Goal: Task Accomplishment & Management: Complete application form

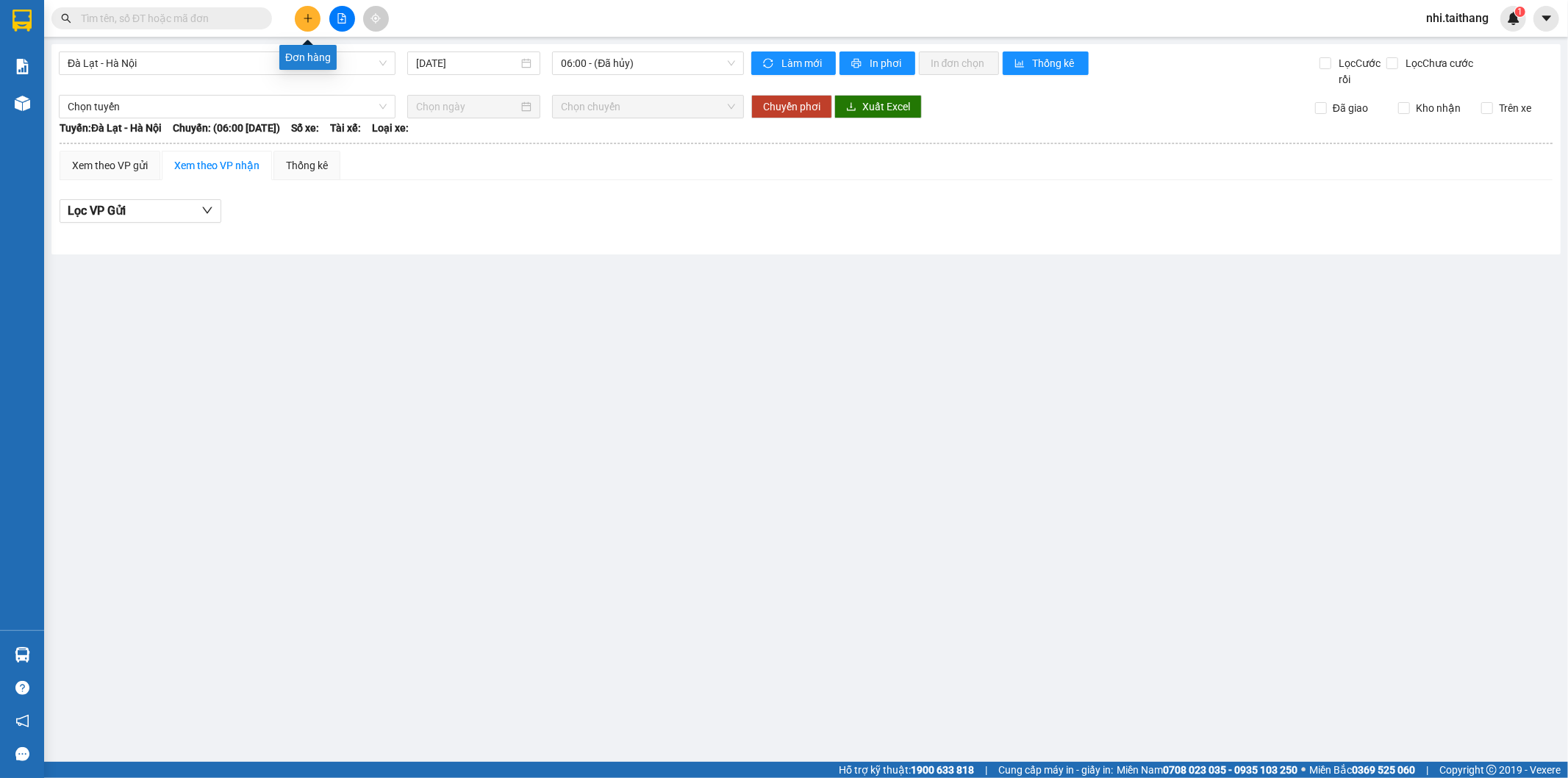
click at [306, 13] on icon "plus" at bounding box center [308, 18] width 11 height 11
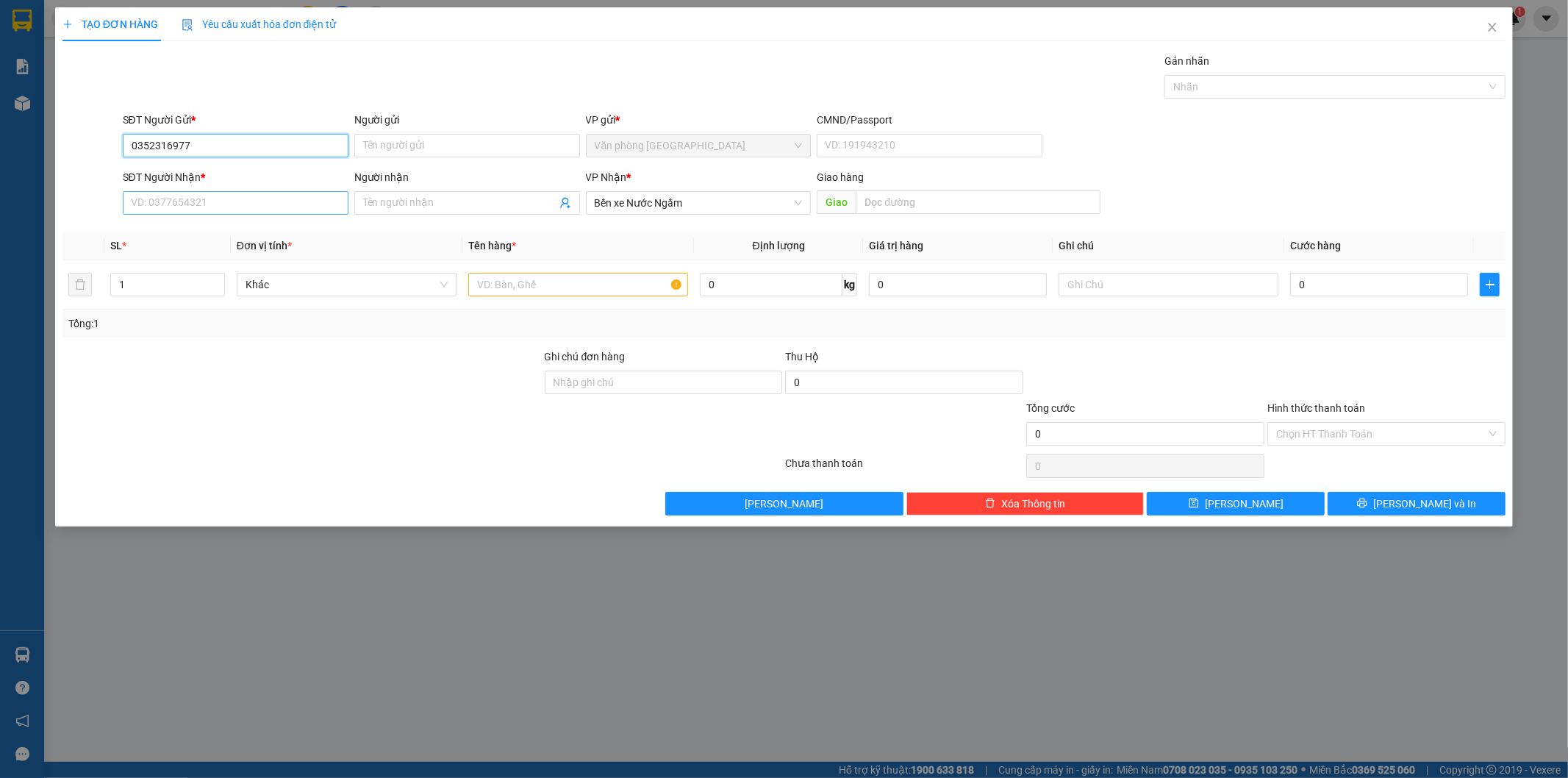
type input "0352316977"
click at [225, 206] on input "SĐT Người Nhận *" at bounding box center [236, 203] width 226 height 24
type input "0848859659"
click at [920, 190] on input "text" at bounding box center [978, 202] width 245 height 24
drag, startPoint x: 513, startPoint y: 280, endPoint x: 567, endPoint y: 250, distance: 61.8
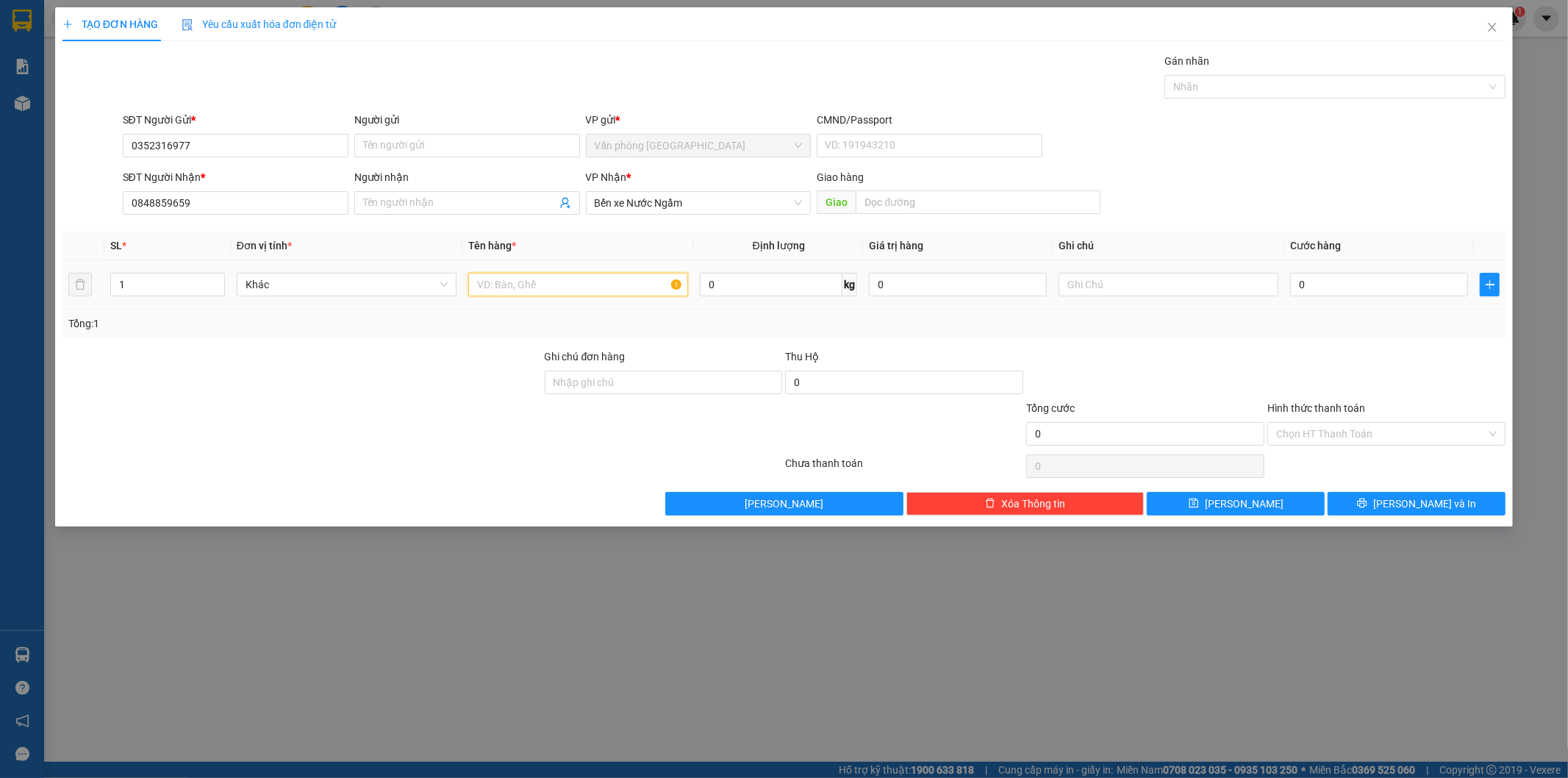
click at [519, 276] on input "text" at bounding box center [578, 284] width 220 height 24
type input "3 BAO SÂU"
click at [1347, 292] on input "0" at bounding box center [1379, 284] width 178 height 24
type input "005"
type input "5"
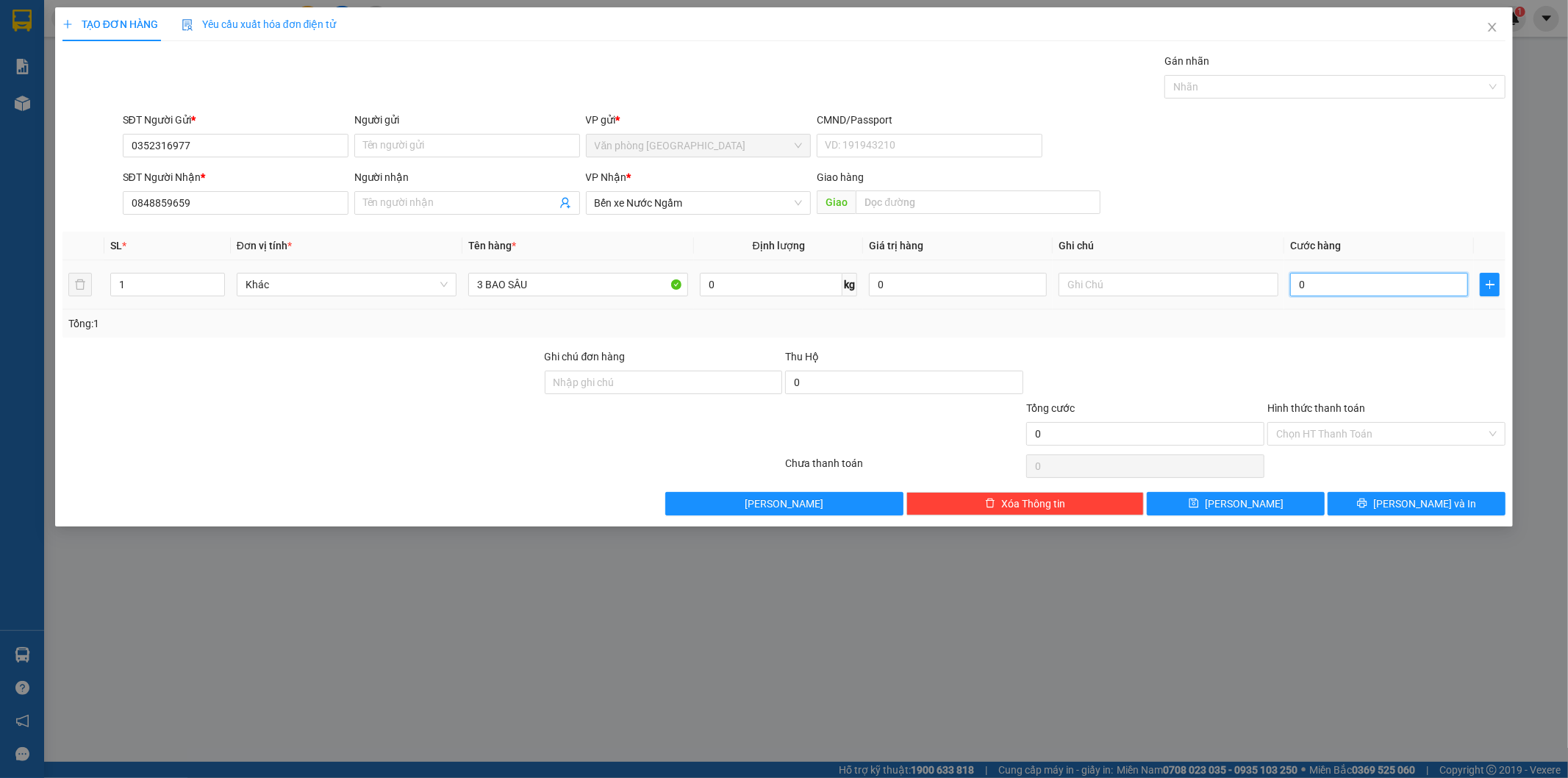
type input "5"
type input "0.050"
type input "50"
type input "00.500"
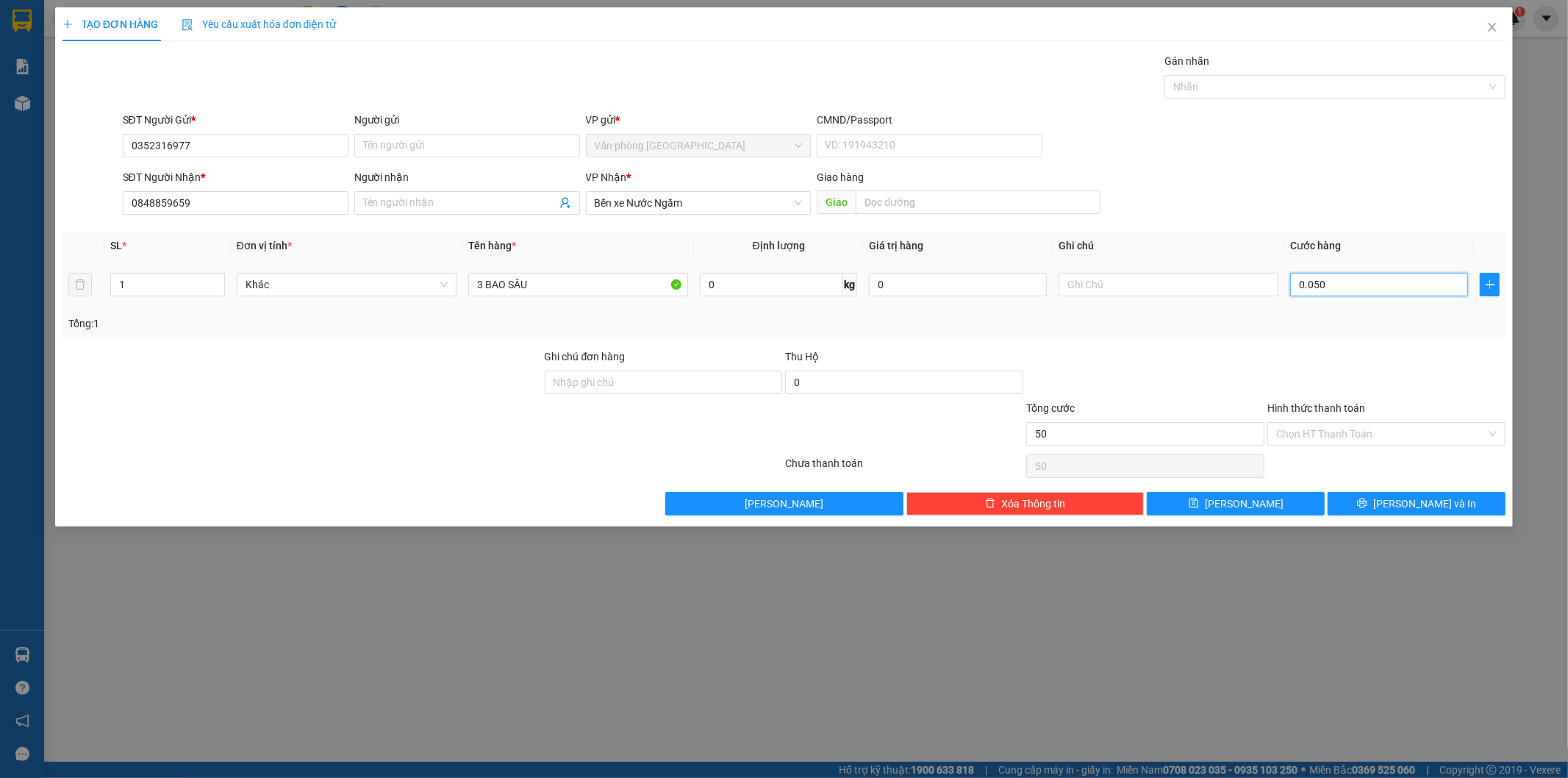
type input "500"
click at [1342, 444] on input "Hình thức thanh toán" at bounding box center [1382, 433] width 210 height 22
type input "500.000"
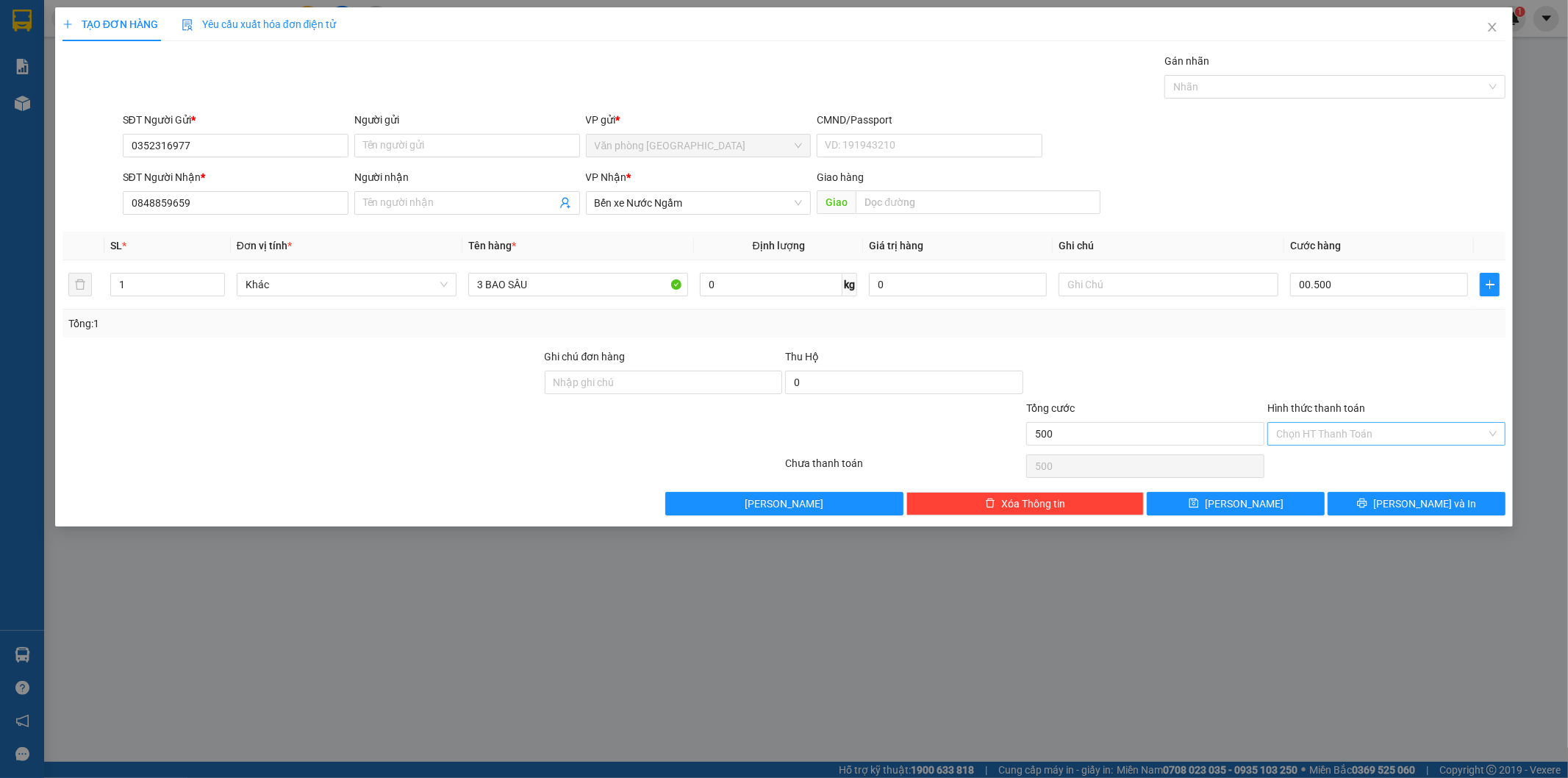
type input "500.000"
click at [1409, 376] on div at bounding box center [1386, 375] width 241 height 52
click at [1405, 498] on span "[PERSON_NAME] và In" at bounding box center [1425, 504] width 103 height 16
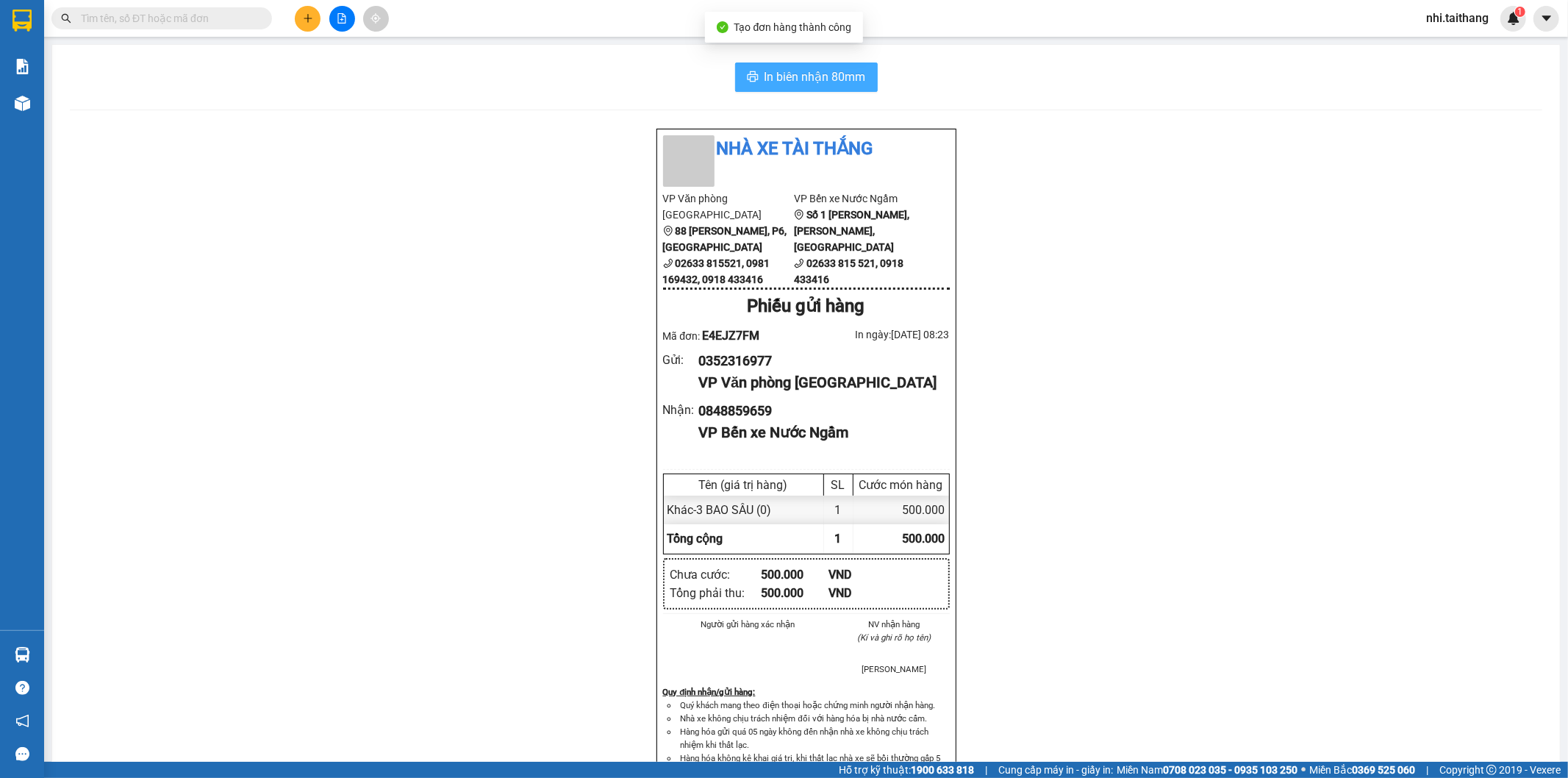
click at [827, 62] on button "In biên nhận 80mm" at bounding box center [805, 76] width 142 height 30
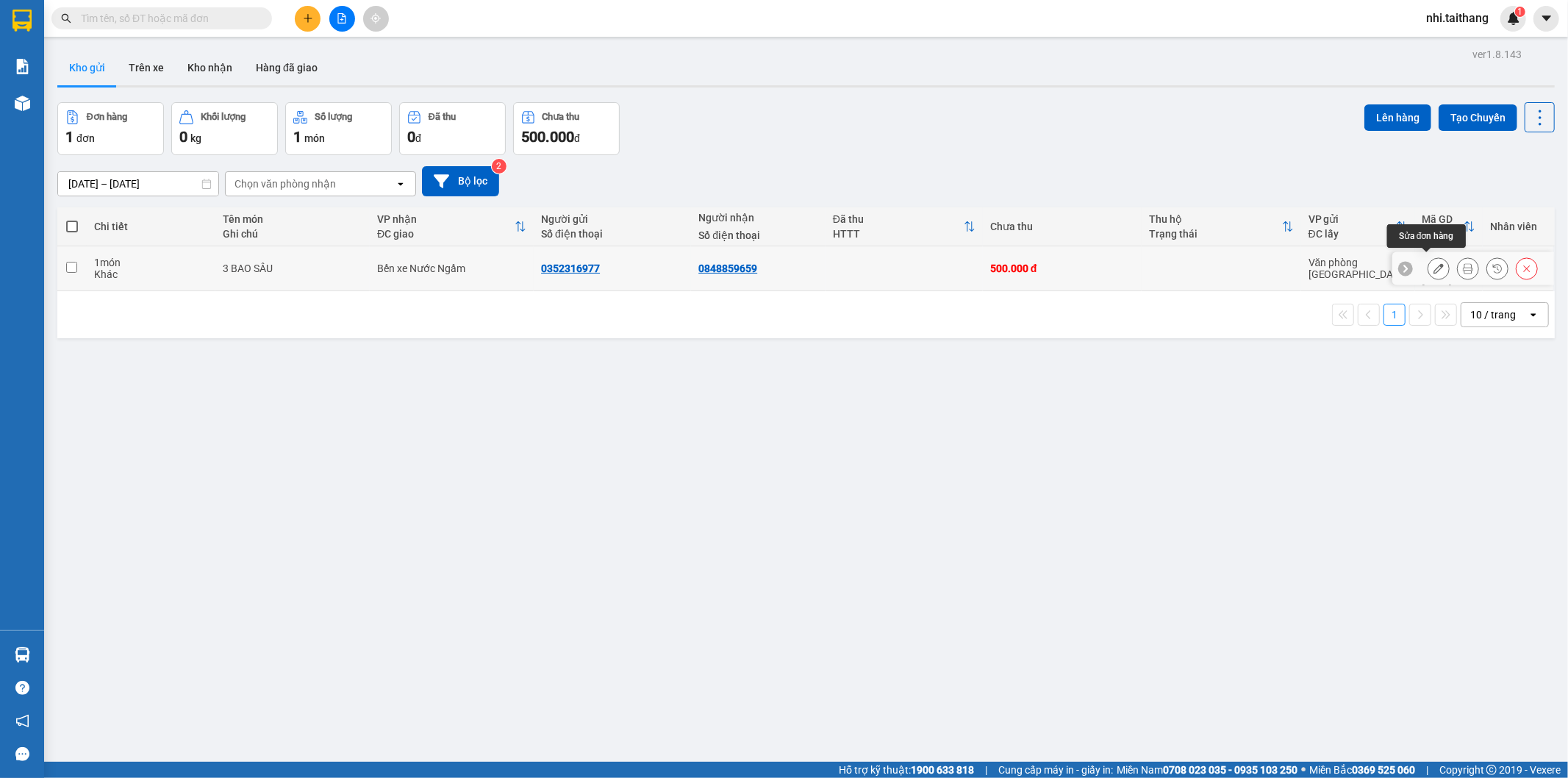
click at [1428, 256] on button at bounding box center [1439, 269] width 21 height 26
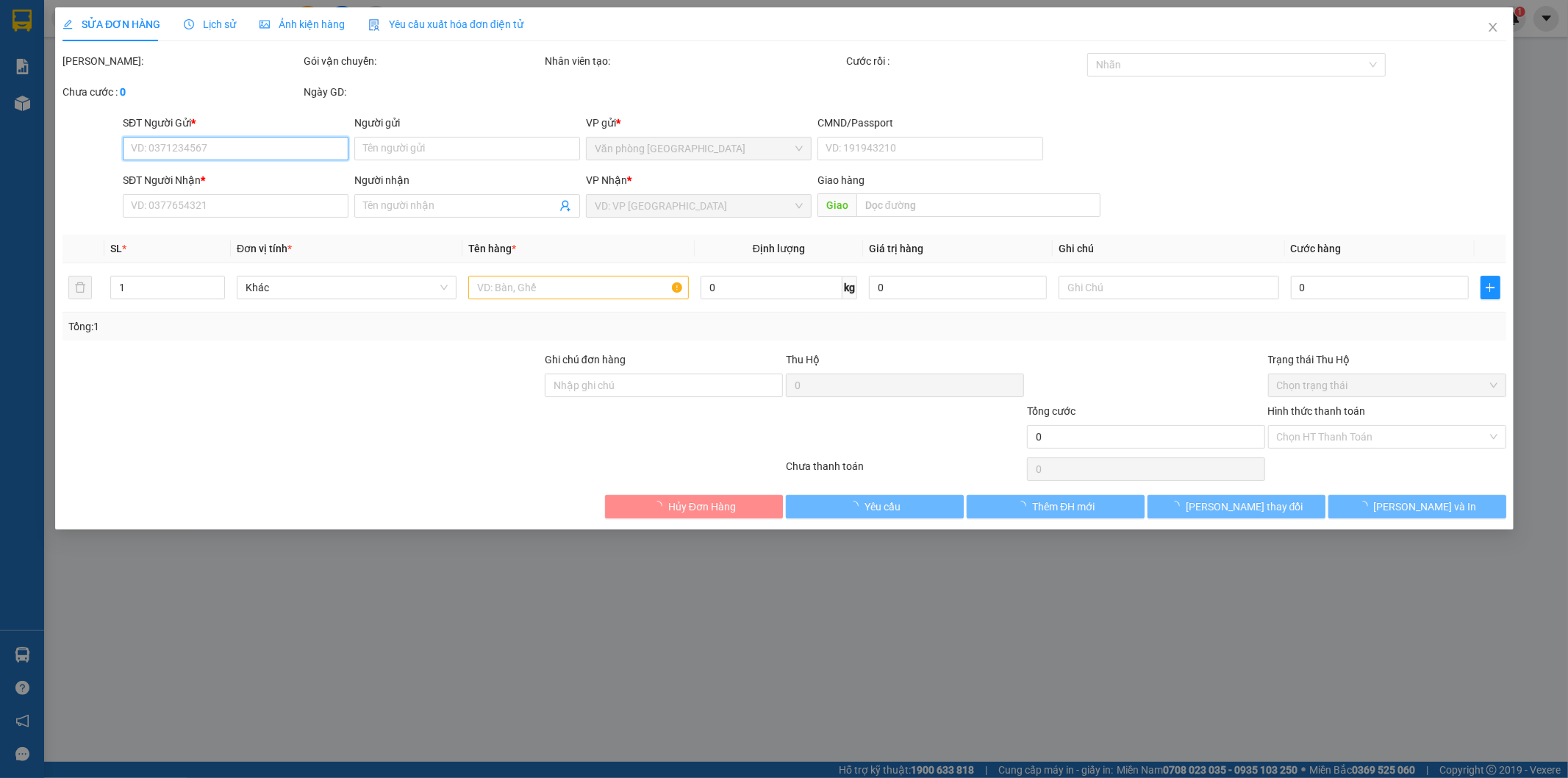
type input "0352316977"
type input "0848859659"
type input "500.000"
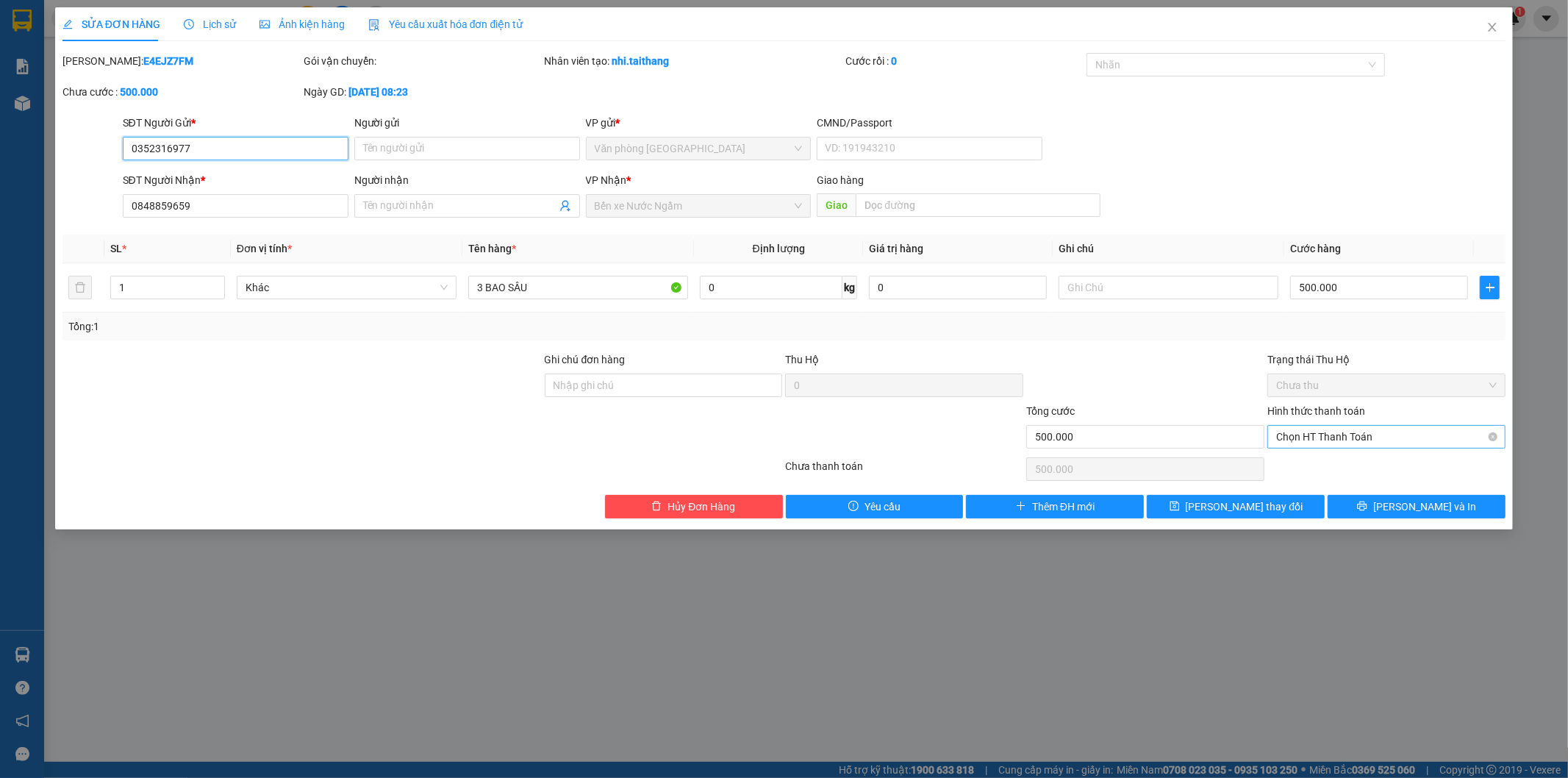
click at [1364, 438] on span "Chọn HT Thanh Toán" at bounding box center [1386, 437] width 221 height 22
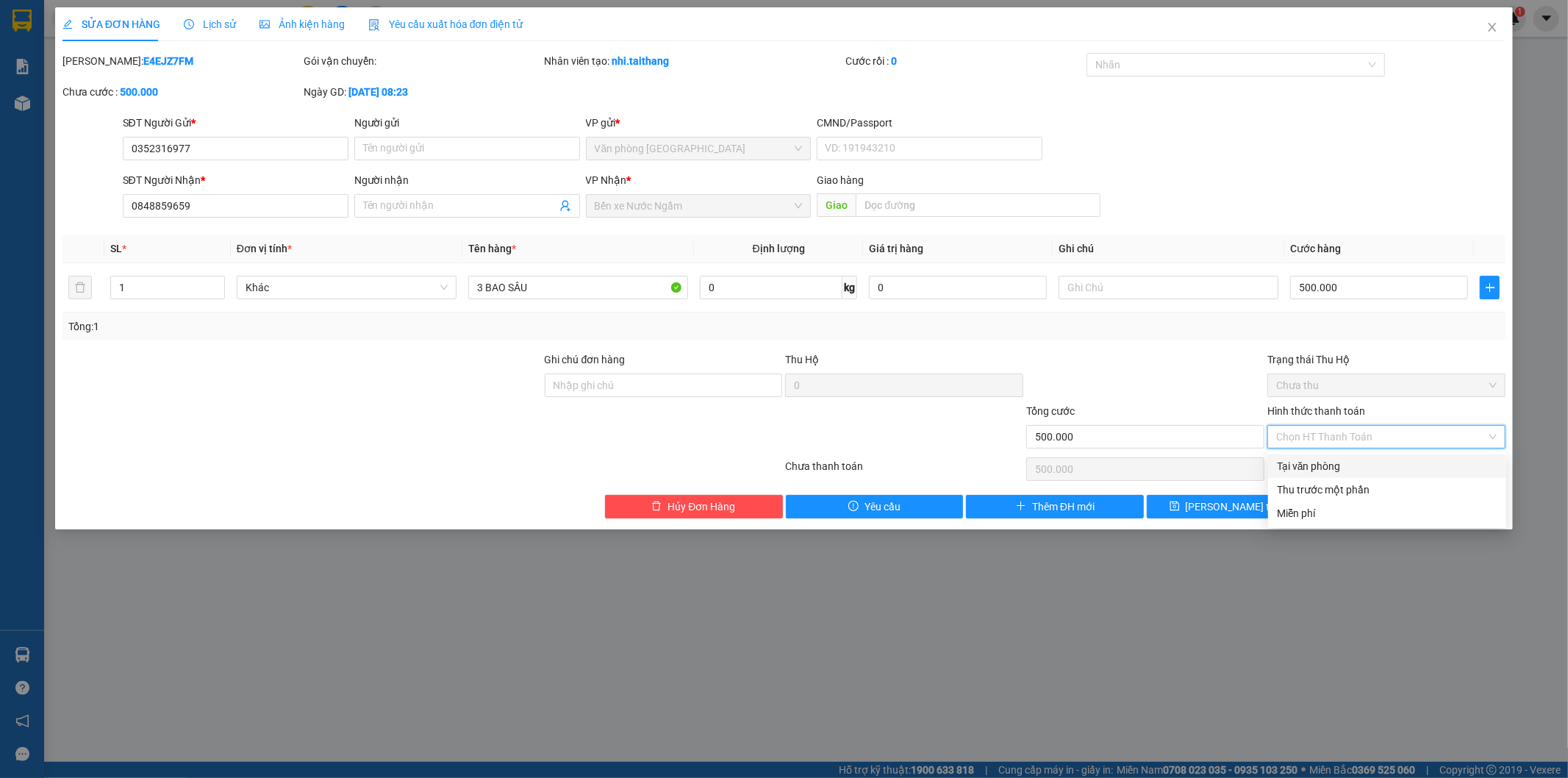
click at [1326, 467] on div "Tại văn phòng" at bounding box center [1387, 465] width 221 height 16
type input "0"
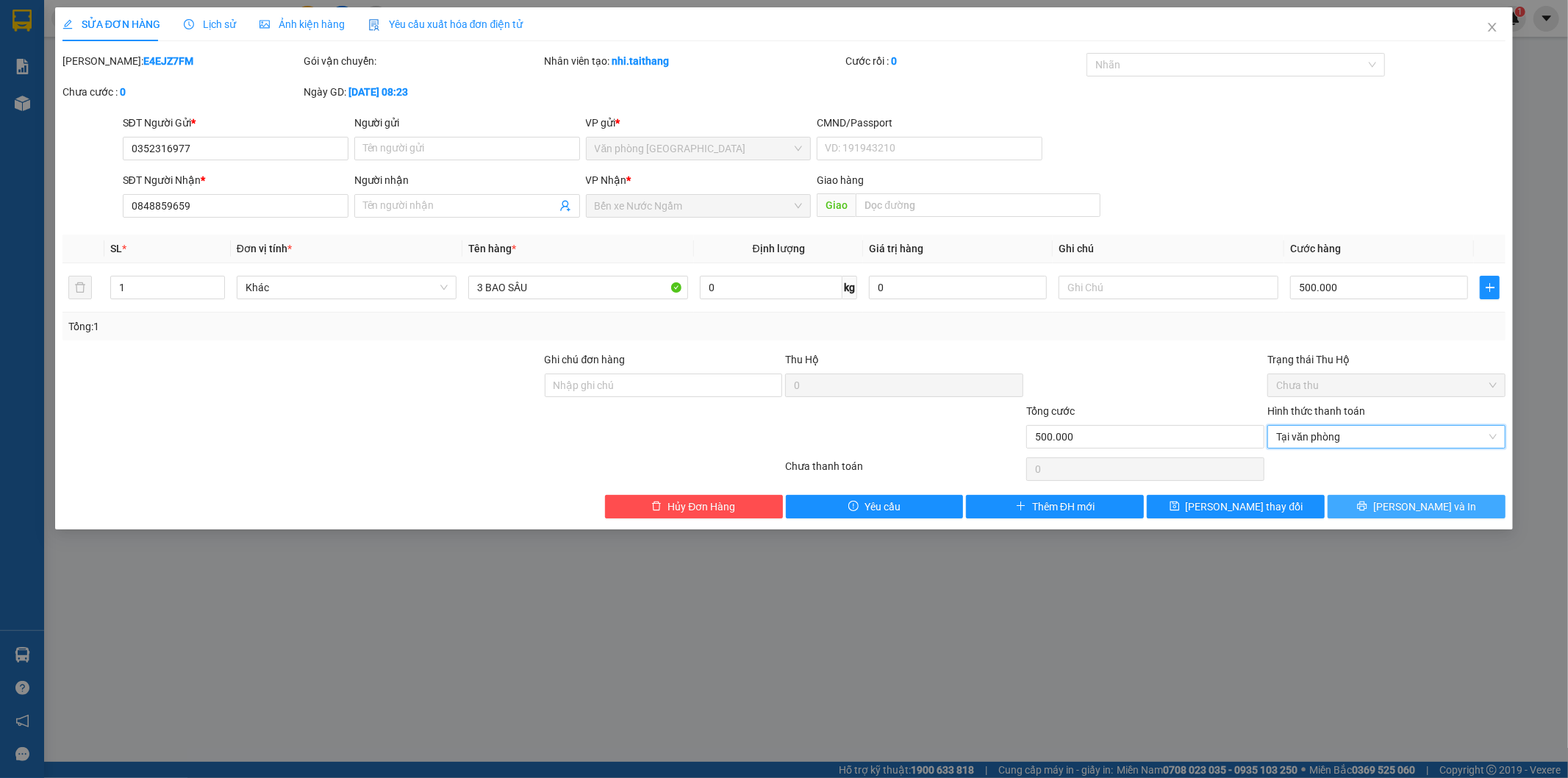
click at [1406, 508] on span "[PERSON_NAME] và In" at bounding box center [1425, 507] width 103 height 16
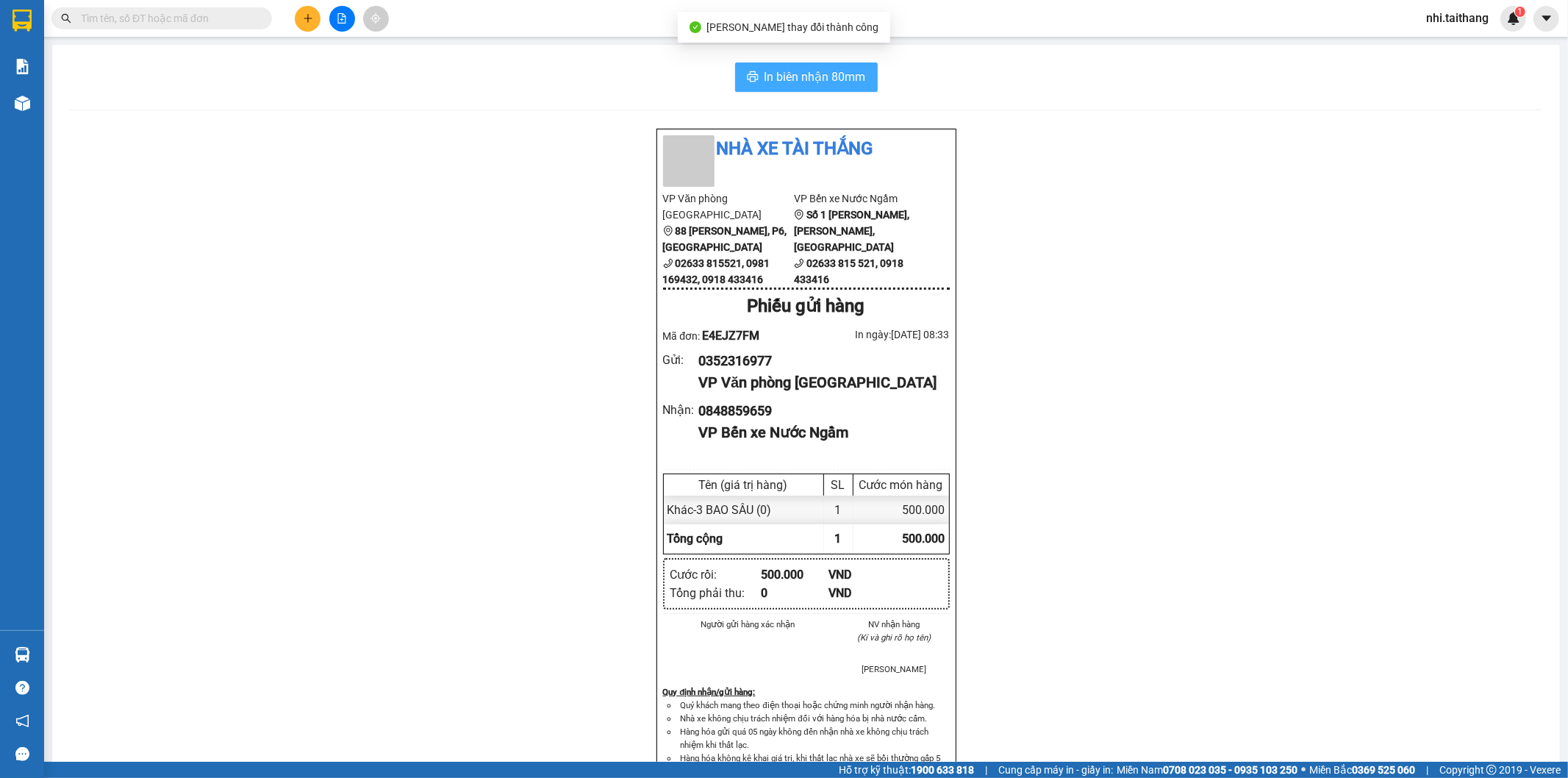
click at [821, 76] on span "In biên nhận 80mm" at bounding box center [815, 76] width 101 height 18
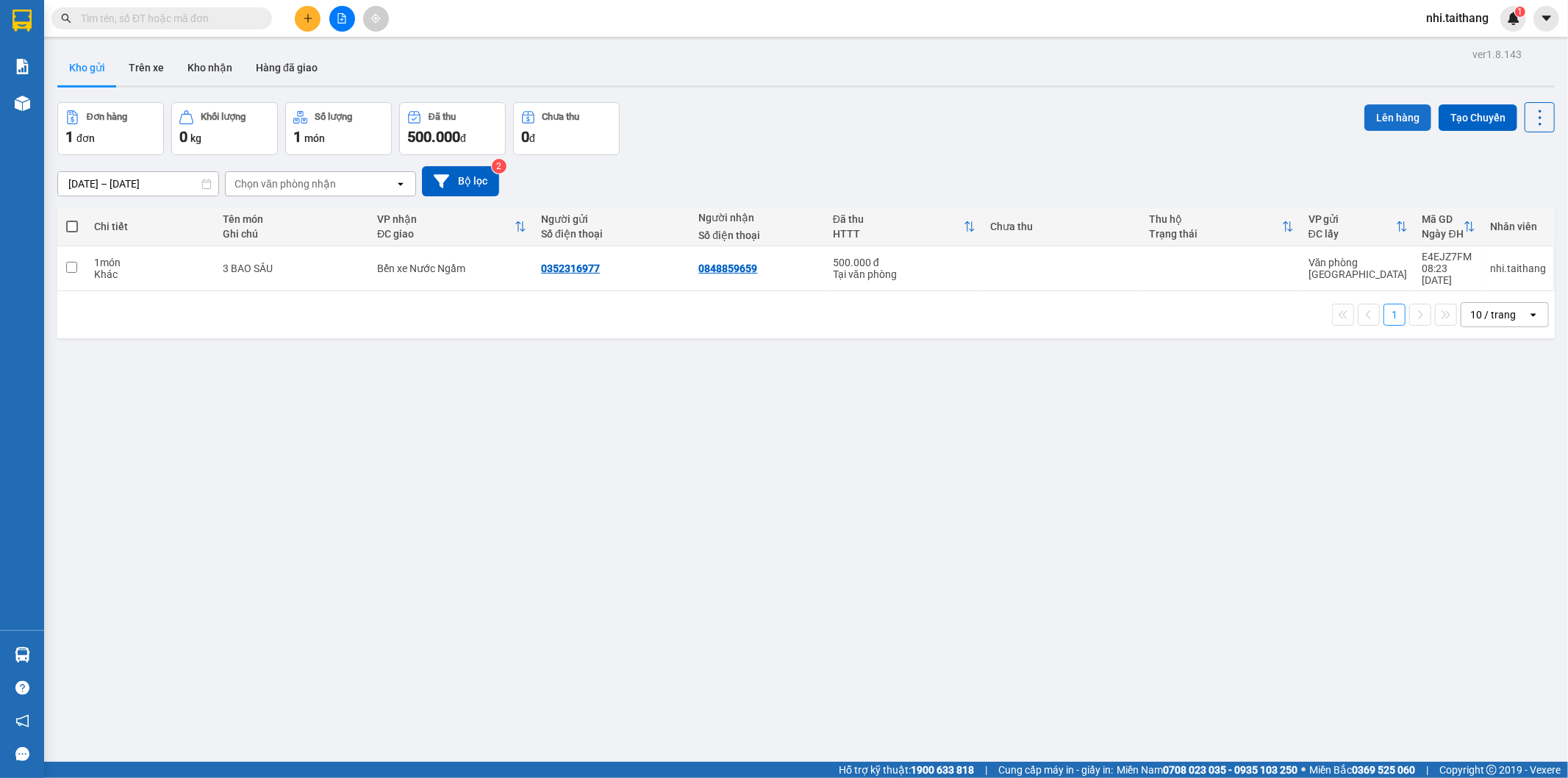
click at [1381, 113] on button "Lên hàng" at bounding box center [1398, 118] width 67 height 27
click at [1373, 115] on button "Lên hàng" at bounding box center [1398, 118] width 67 height 27
click at [107, 302] on div "1 10 / trang open" at bounding box center [805, 314] width 1486 height 25
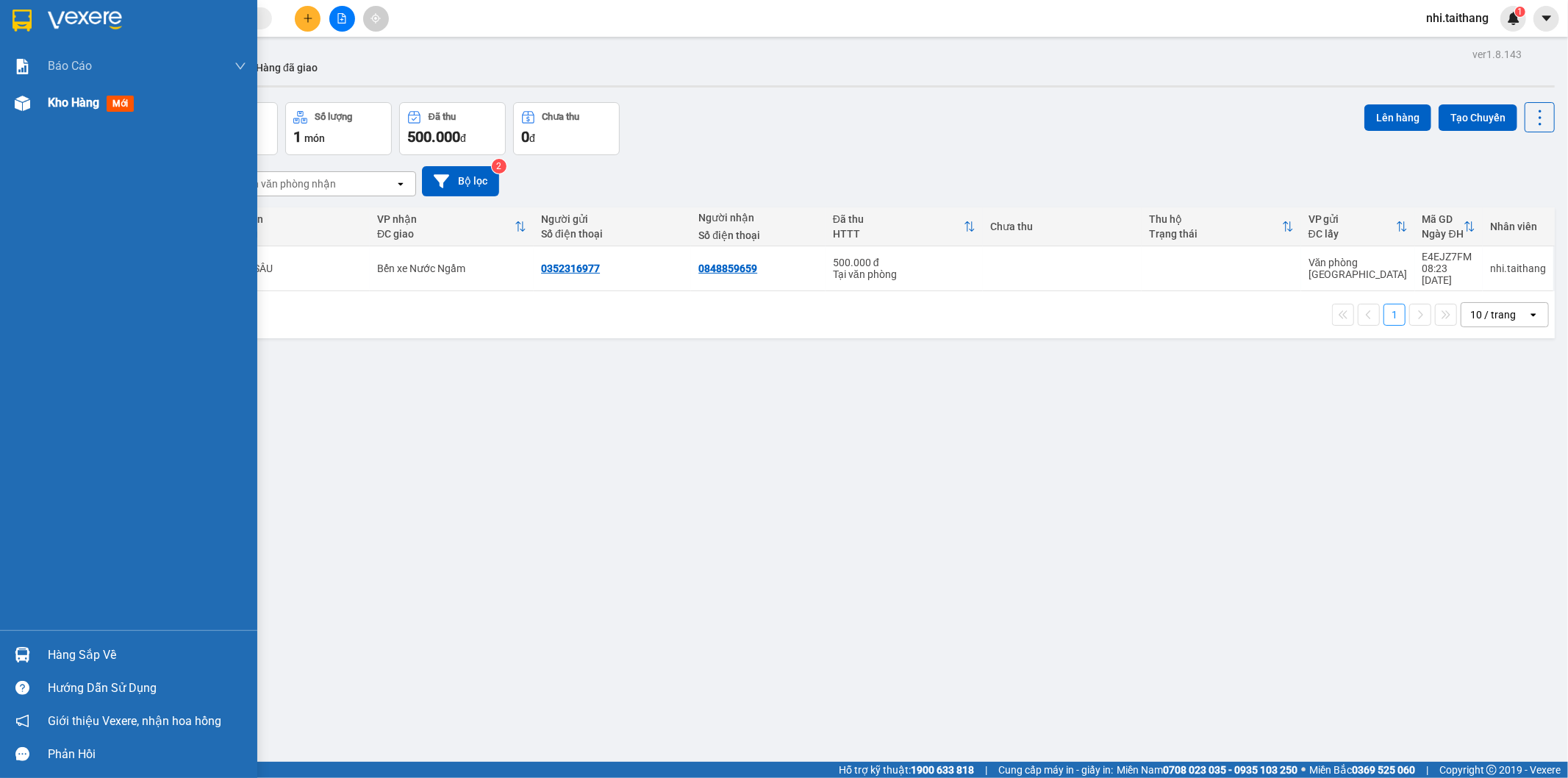
click at [64, 104] on span "Kho hàng" at bounding box center [74, 102] width 52 height 14
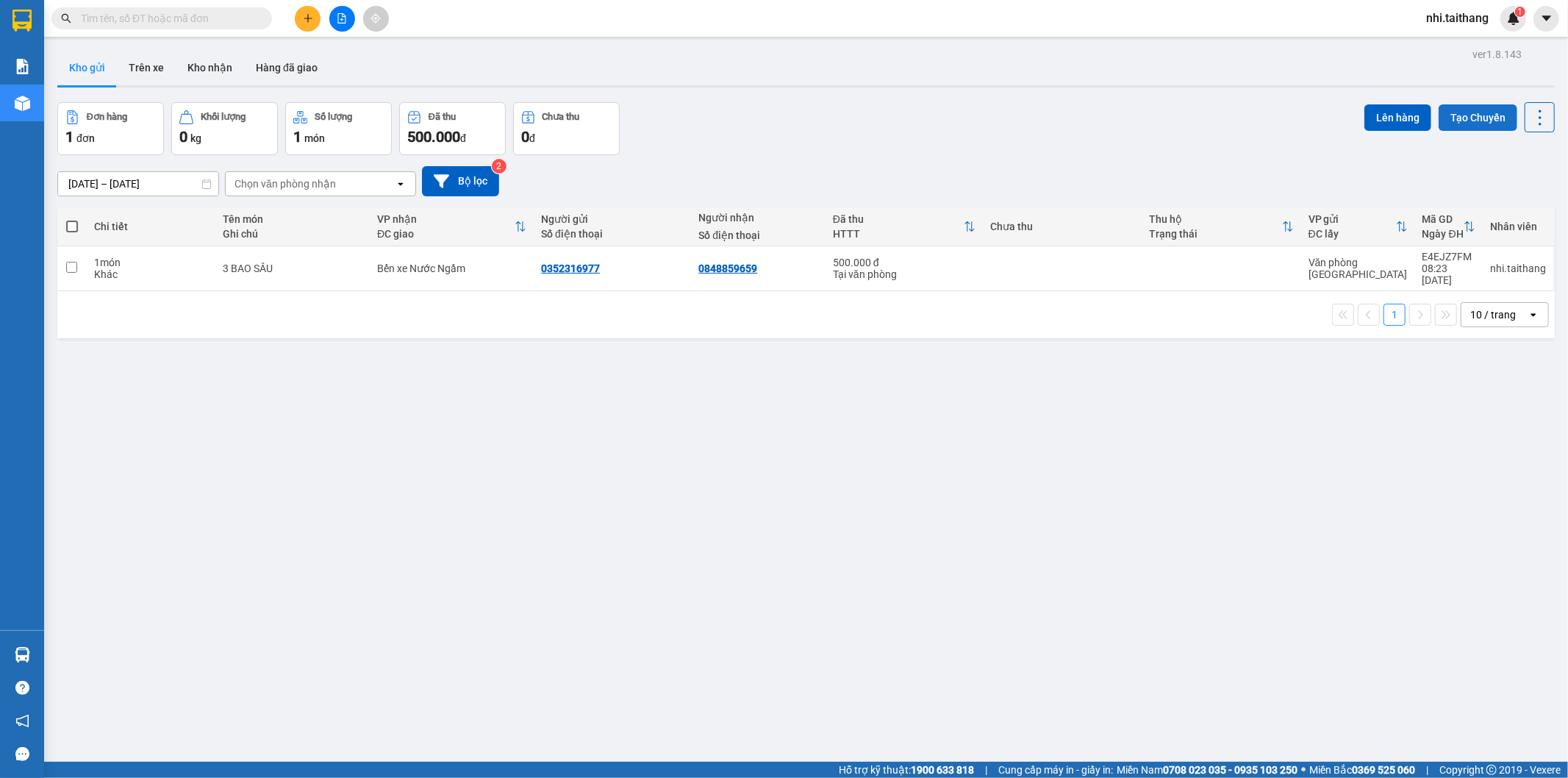
click at [1463, 119] on button "Tạo Chuyến" at bounding box center [1478, 118] width 78 height 27
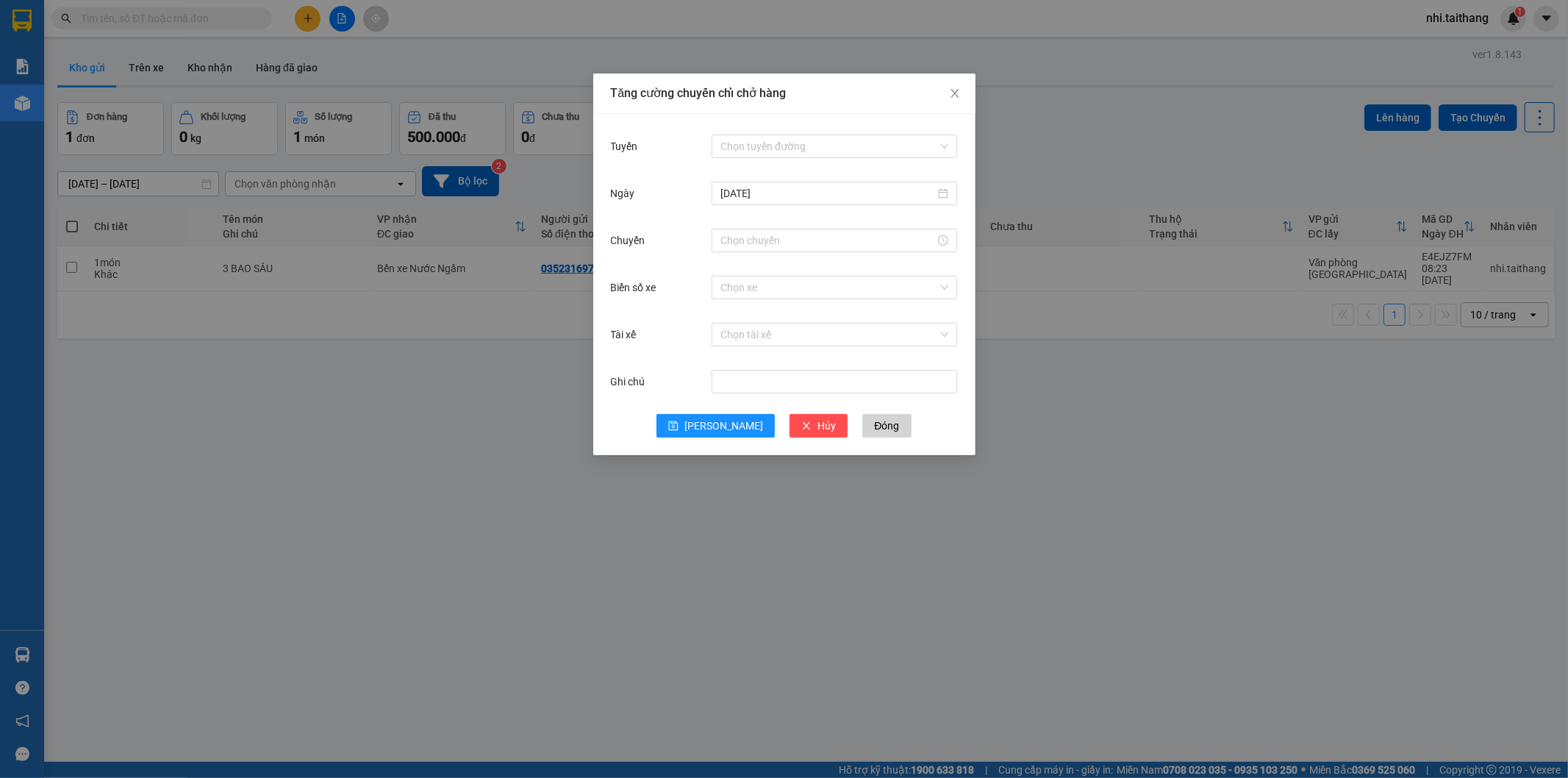
click at [1062, 100] on div "Tăng cường chuyến chỉ chở hàng Tuyến Chọn tuyến đường [DATE] Chuyến Biển số xe …" at bounding box center [784, 389] width 1568 height 778
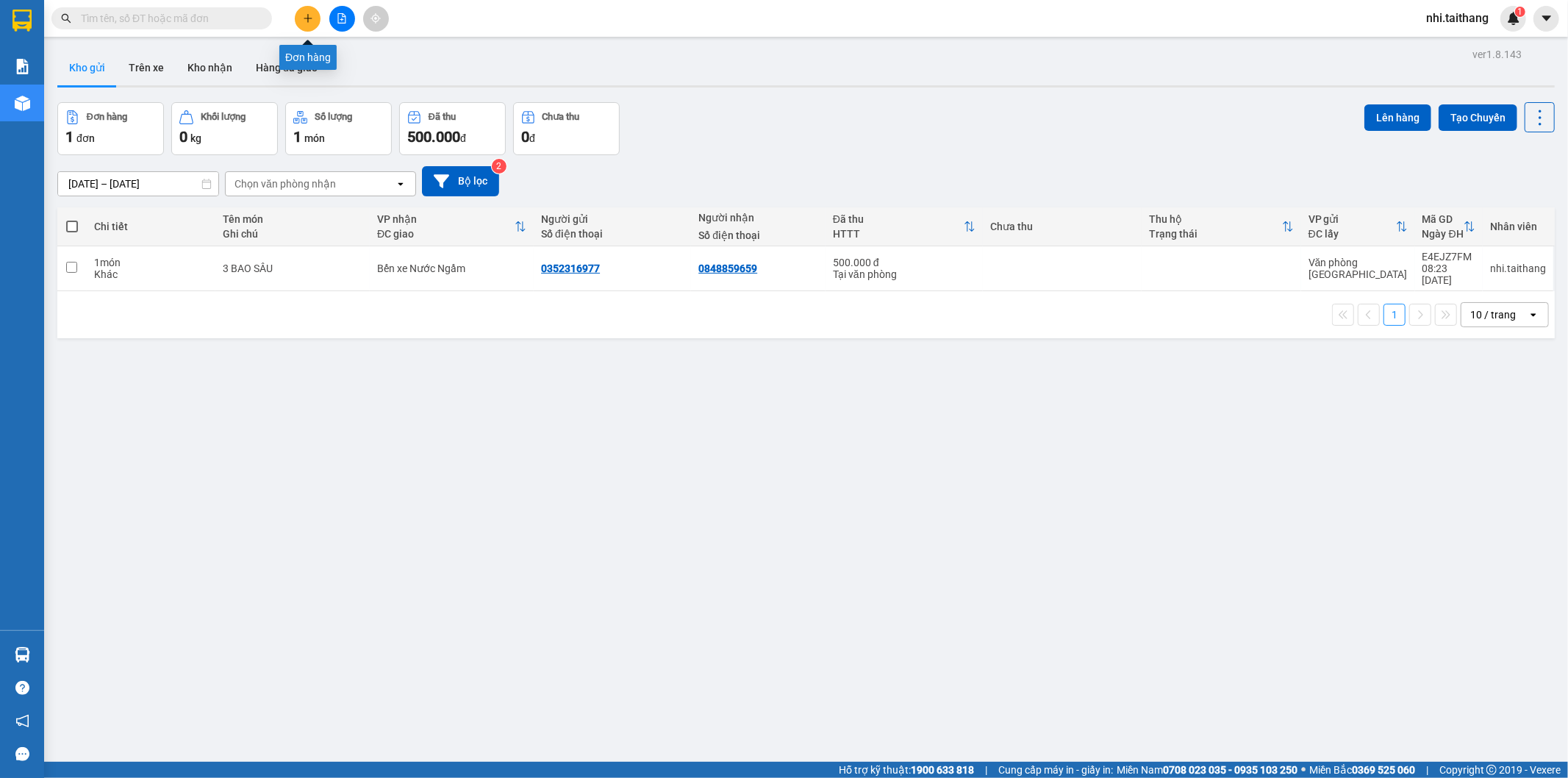
click at [307, 20] on icon "plus" at bounding box center [308, 18] width 11 height 11
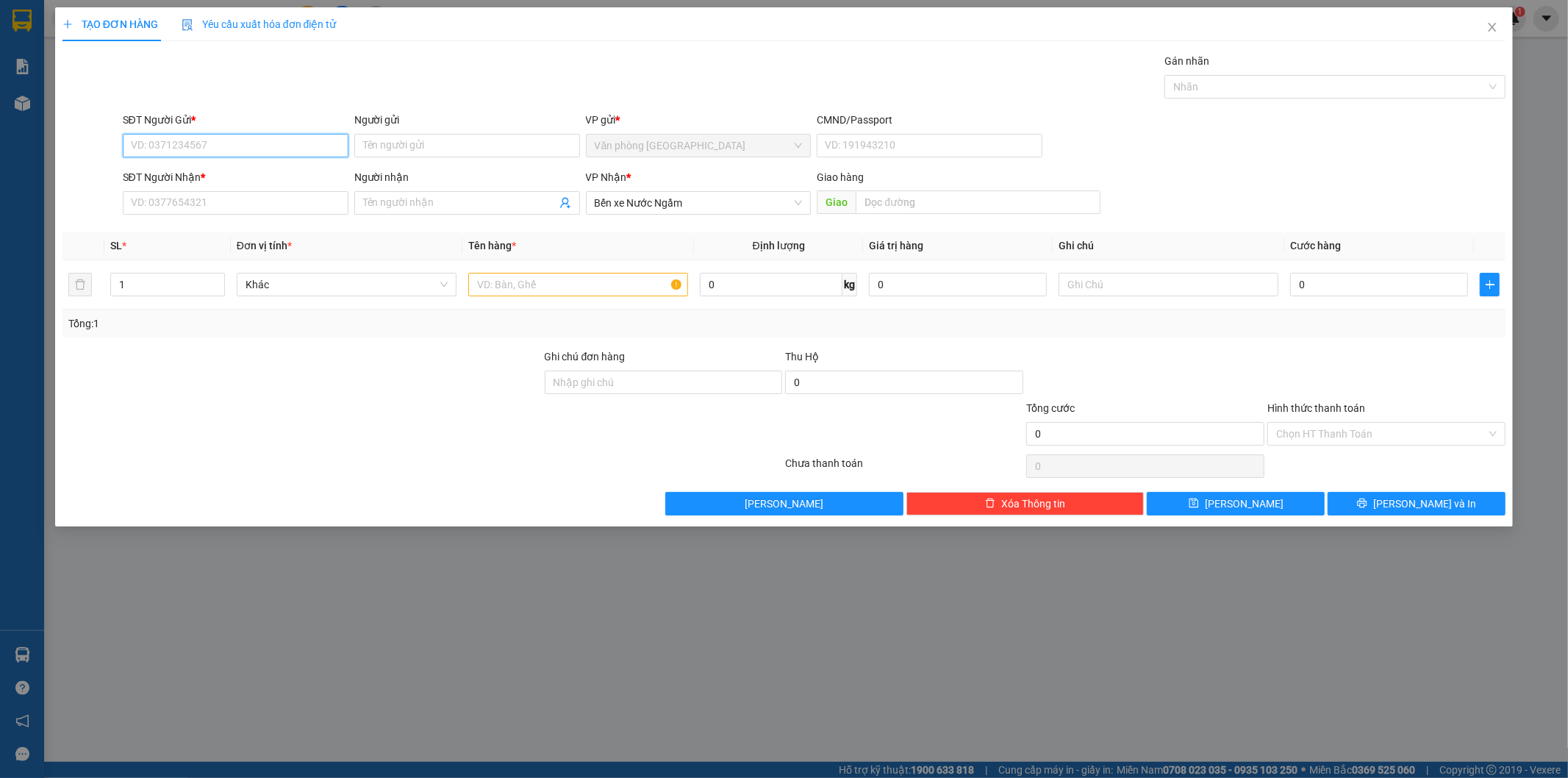
click at [234, 140] on input "SĐT Người Gửi *" at bounding box center [236, 145] width 226 height 24
type input "0942955345"
drag, startPoint x: 177, startPoint y: 201, endPoint x: 177, endPoint y: 191, distance: 10.0
click at [177, 200] on input "SĐT Người Nhận *" at bounding box center [236, 203] width 226 height 24
type input "0984569132"
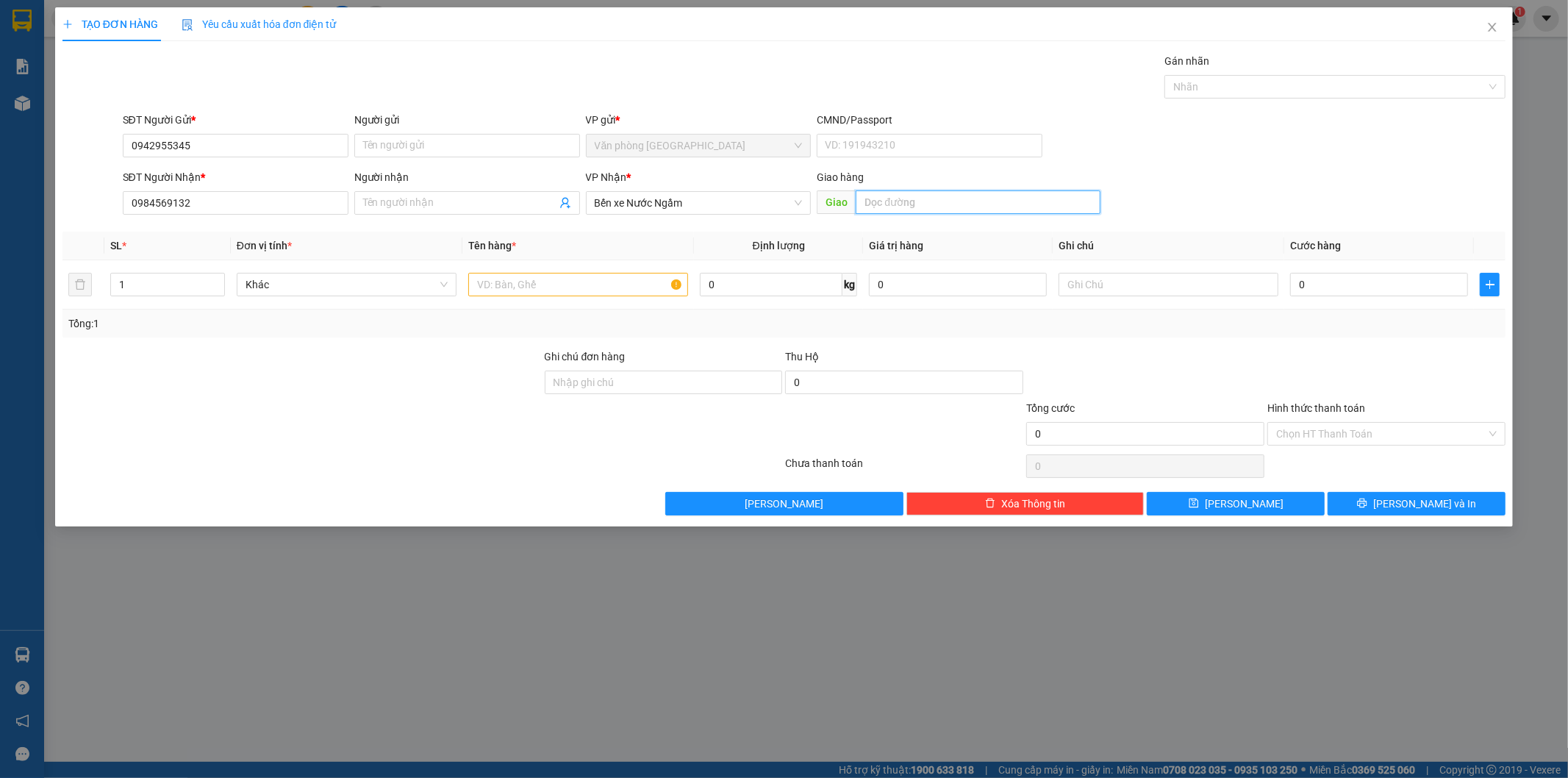
click at [873, 193] on input "text" at bounding box center [978, 202] width 245 height 24
type input "HÀ TĨNH"
click at [525, 276] on input "text" at bounding box center [578, 284] width 220 height 24
type input "1 HỘP"
click at [1326, 282] on input "0" at bounding box center [1379, 284] width 178 height 24
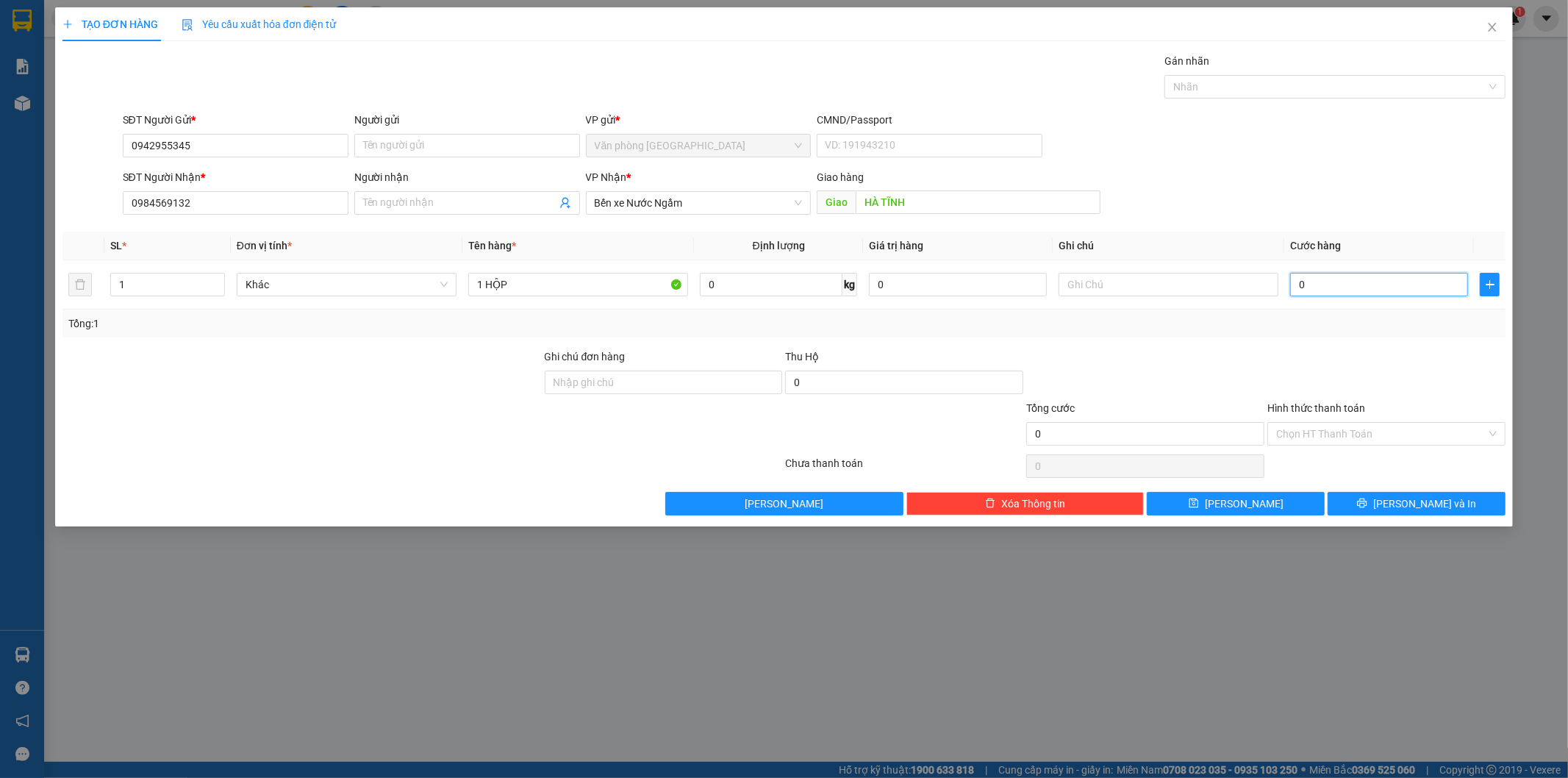
type input "001"
type input "1"
type input "0.010"
type input "10"
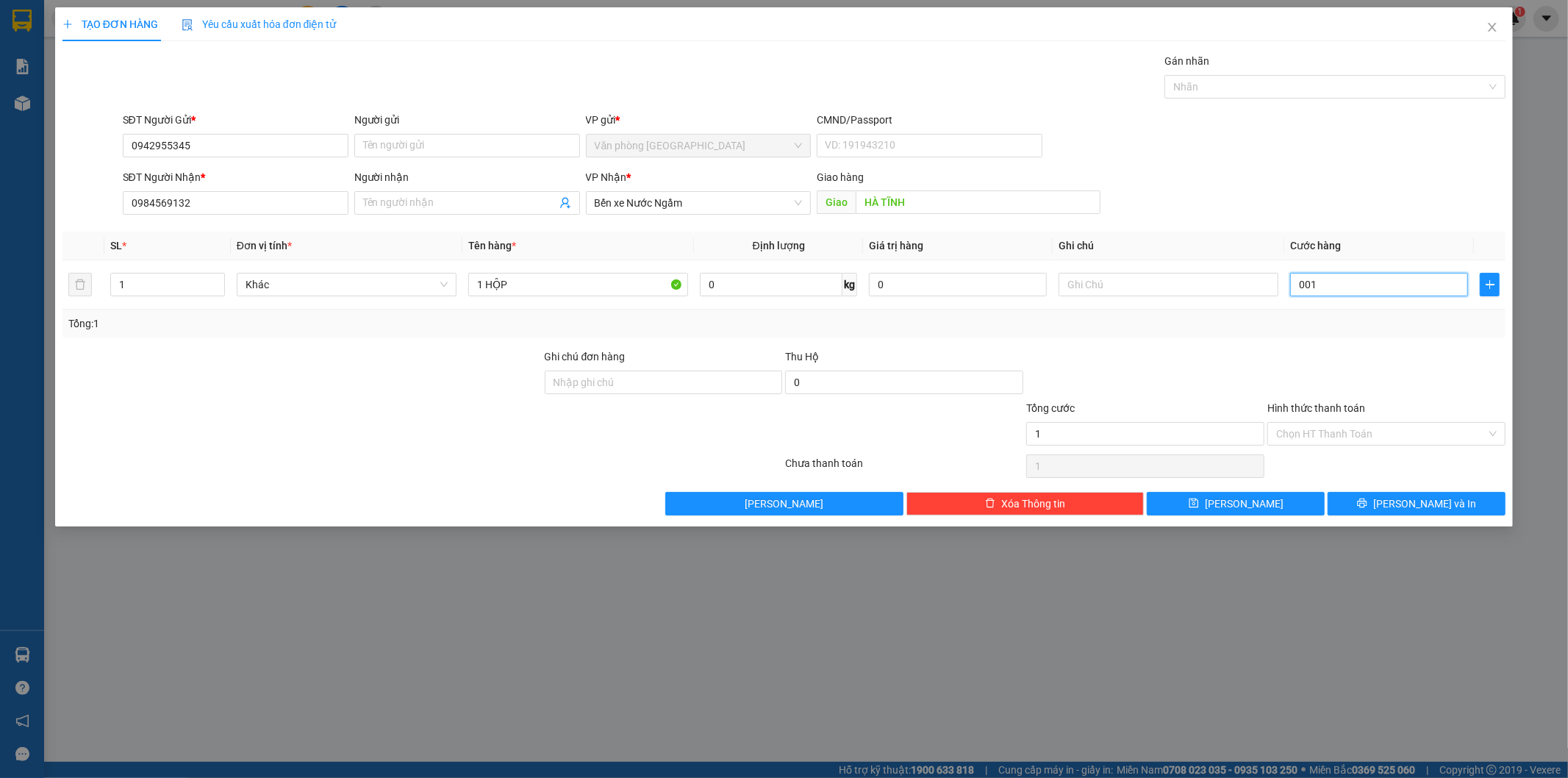
type input "10"
type input "00.100"
type input "100"
type input "100.000"
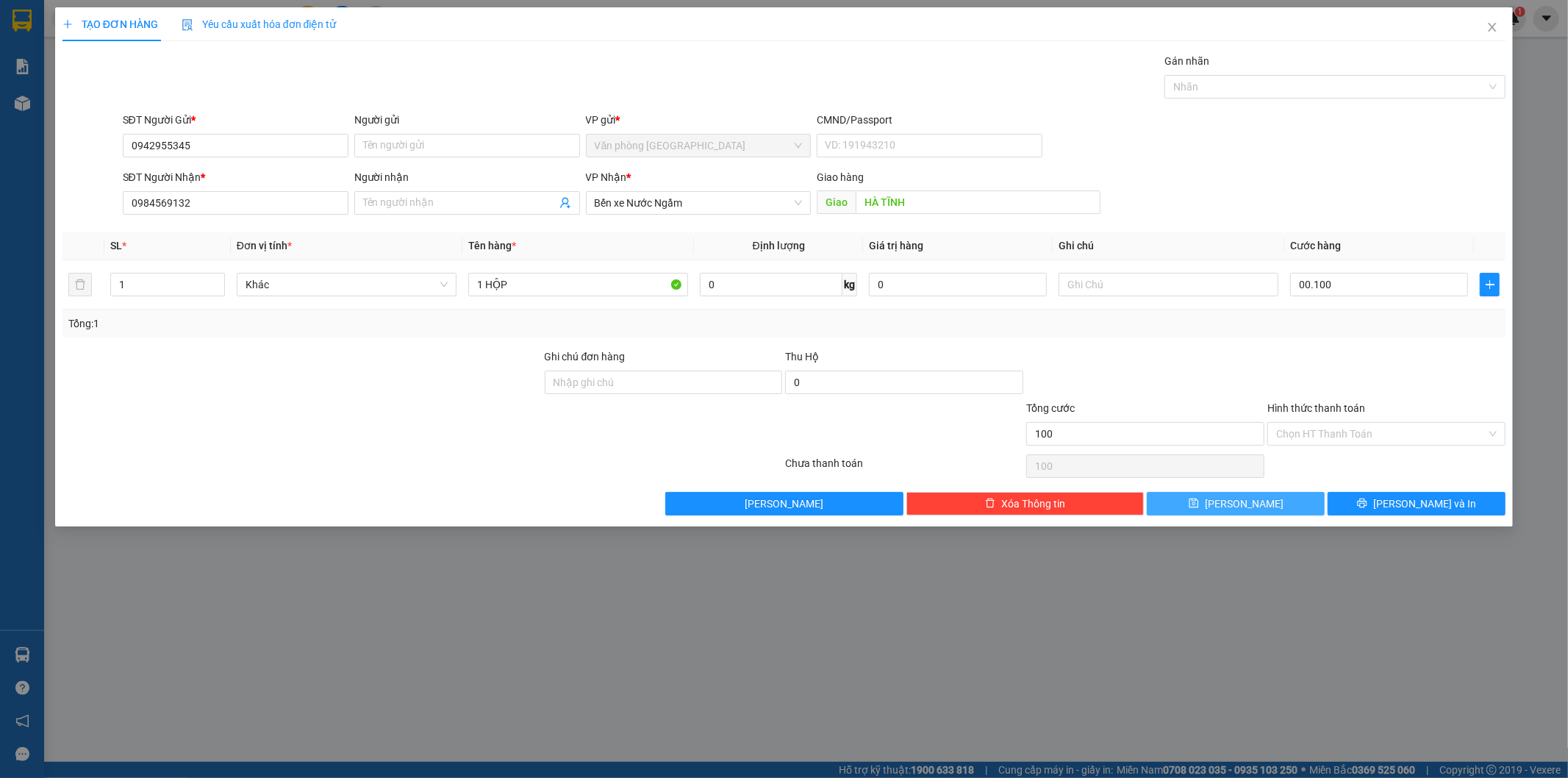
type input "100.000"
click at [1258, 505] on button "[PERSON_NAME]" at bounding box center [1235, 504] width 178 height 24
type input "0"
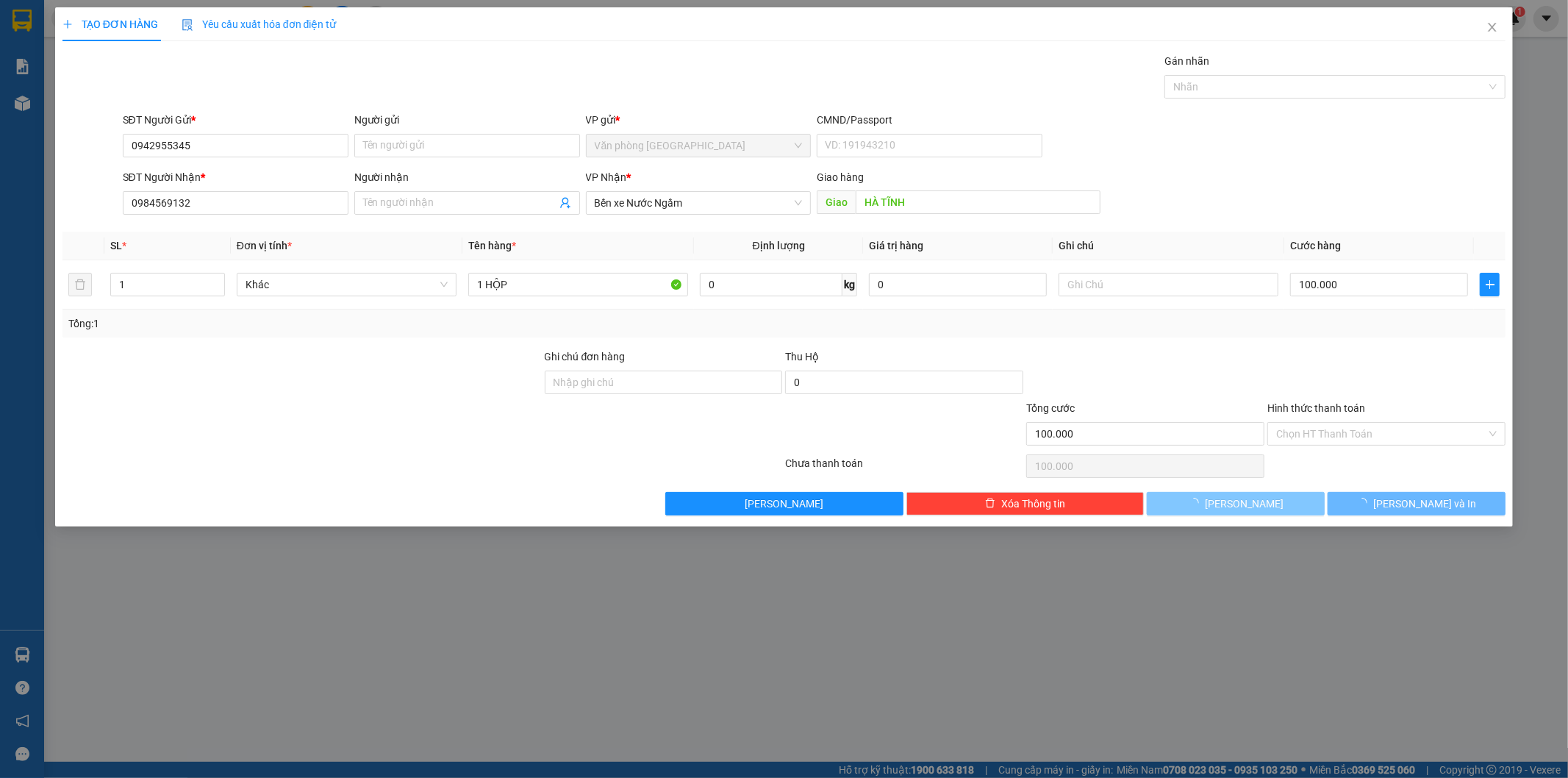
type input "0"
click at [1491, 25] on icon "close" at bounding box center [1493, 27] width 8 height 9
